Goal: Navigation & Orientation: Go to known website

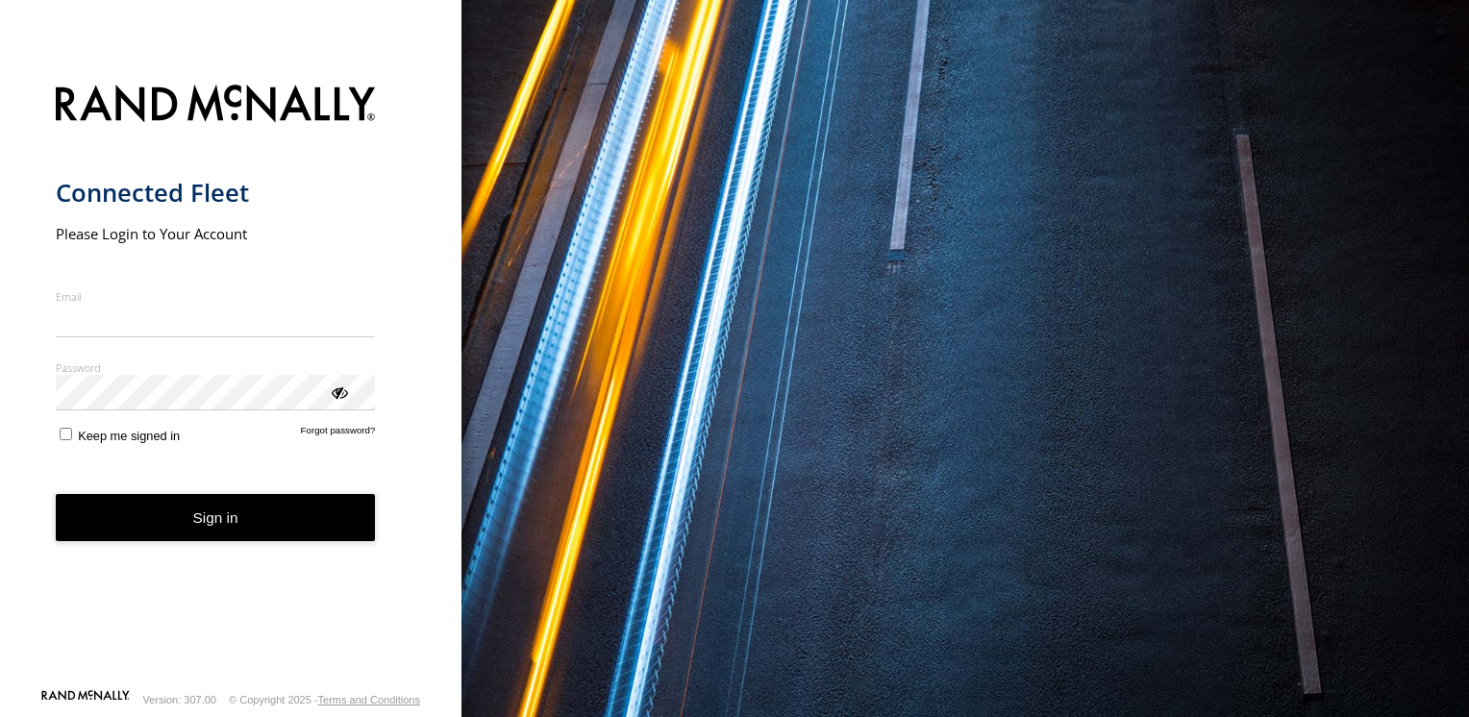
type input "**********"
click at [158, 539] on button "Sign in" at bounding box center [216, 517] width 320 height 47
click at [156, 519] on button "Sign in" at bounding box center [216, 517] width 320 height 47
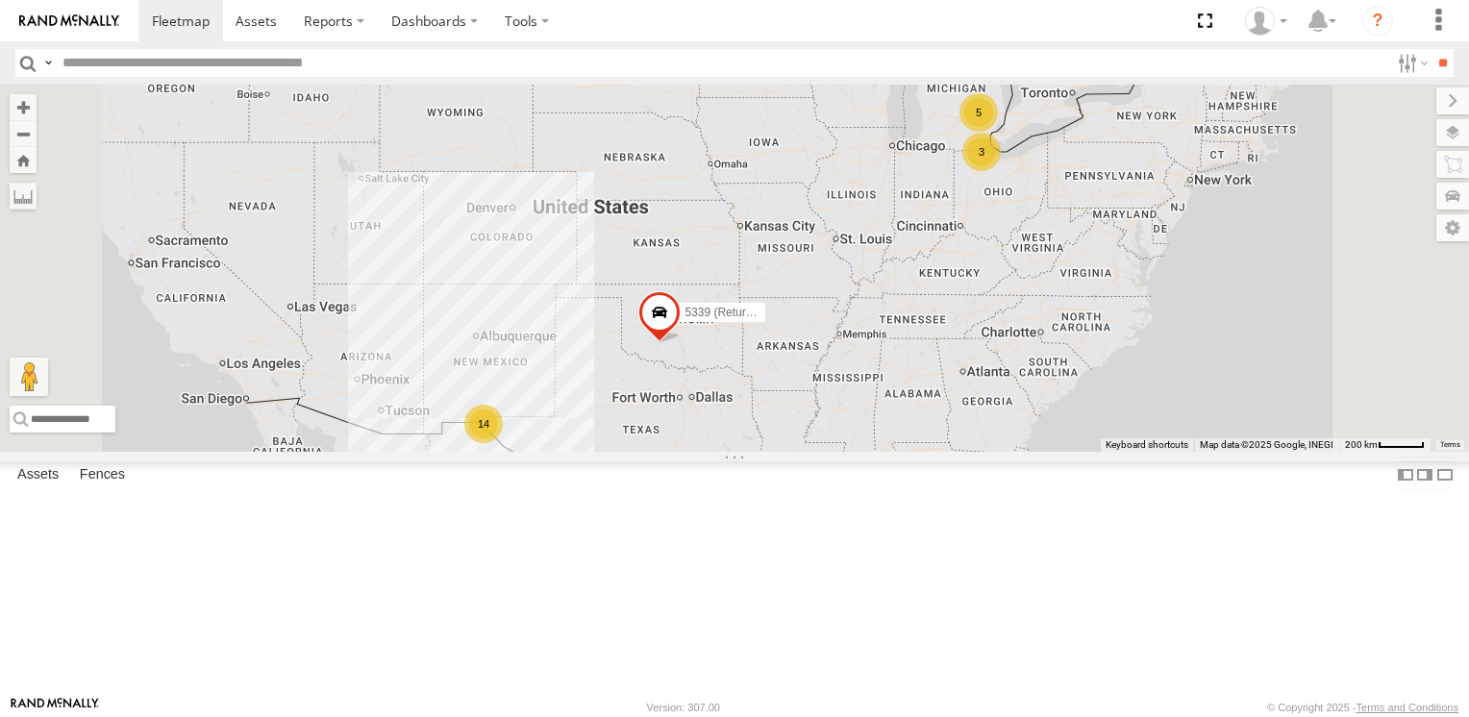
scroll to position [673, 0]
